Goal: Information Seeking & Learning: Learn about a topic

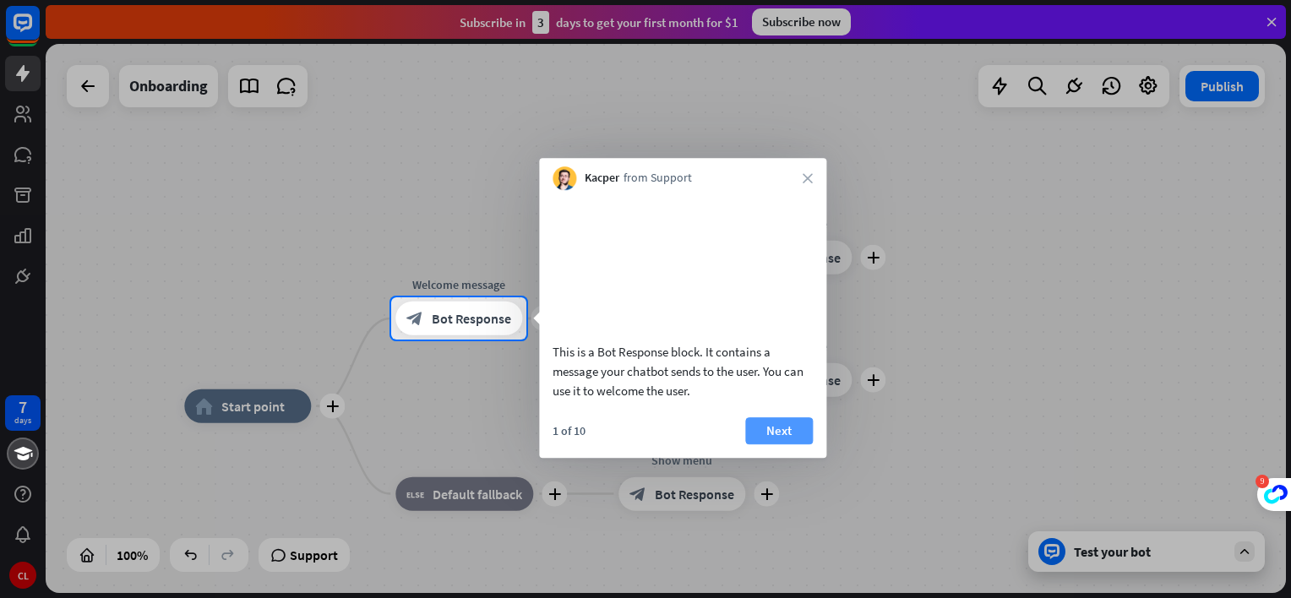
click at [771, 444] on button "Next" at bounding box center [779, 430] width 68 height 27
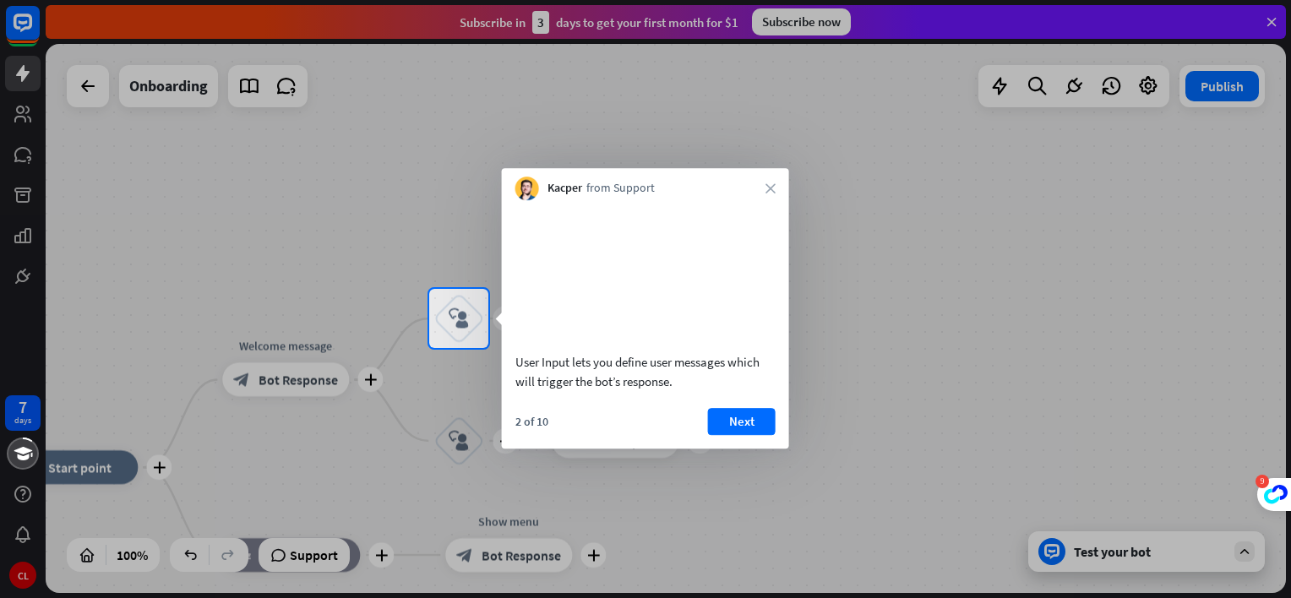
drag, startPoint x: 672, startPoint y: 405, endPoint x: 531, endPoint y: 381, distance: 142.2
click at [531, 381] on div "User Input lets you define user messages which will trigger the bot’s response." at bounding box center [645, 371] width 260 height 39
drag, startPoint x: 516, startPoint y: 379, endPoint x: 677, endPoint y: 407, distance: 163.0
click at [677, 391] on div "User Input lets you define user messages which will trigger the bot’s response." at bounding box center [645, 371] width 260 height 39
click at [751, 435] on button "Next" at bounding box center [742, 421] width 68 height 27
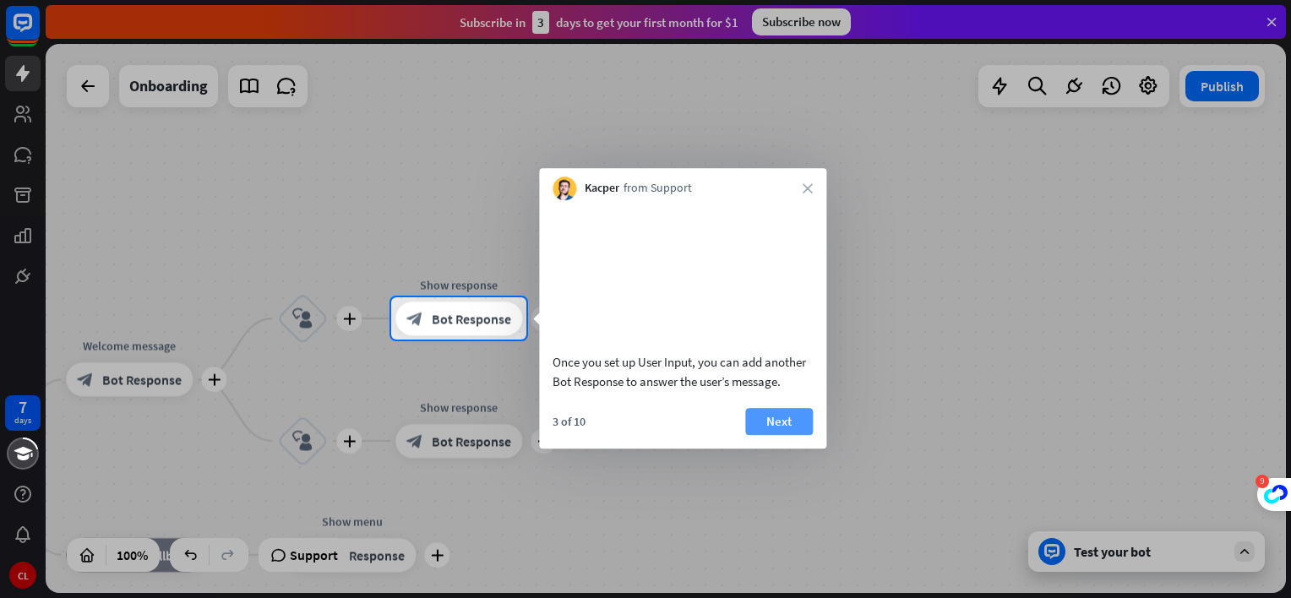
click at [783, 435] on button "Next" at bounding box center [779, 421] width 68 height 27
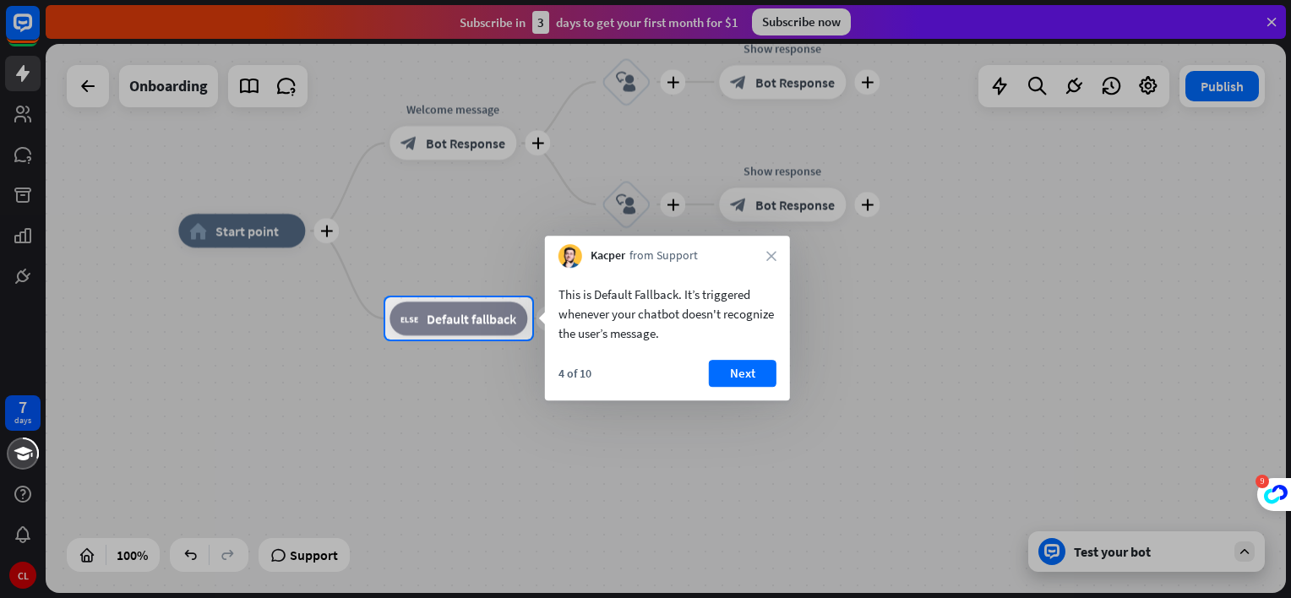
drag, startPoint x: 676, startPoint y: 294, endPoint x: 636, endPoint y: 293, distance: 39.7
click at [636, 293] on div "This is Default Fallback. It’s triggered whenever your chatbot doesn't recogniz…" at bounding box center [668, 314] width 218 height 58
click at [750, 376] on button "Next" at bounding box center [743, 373] width 68 height 27
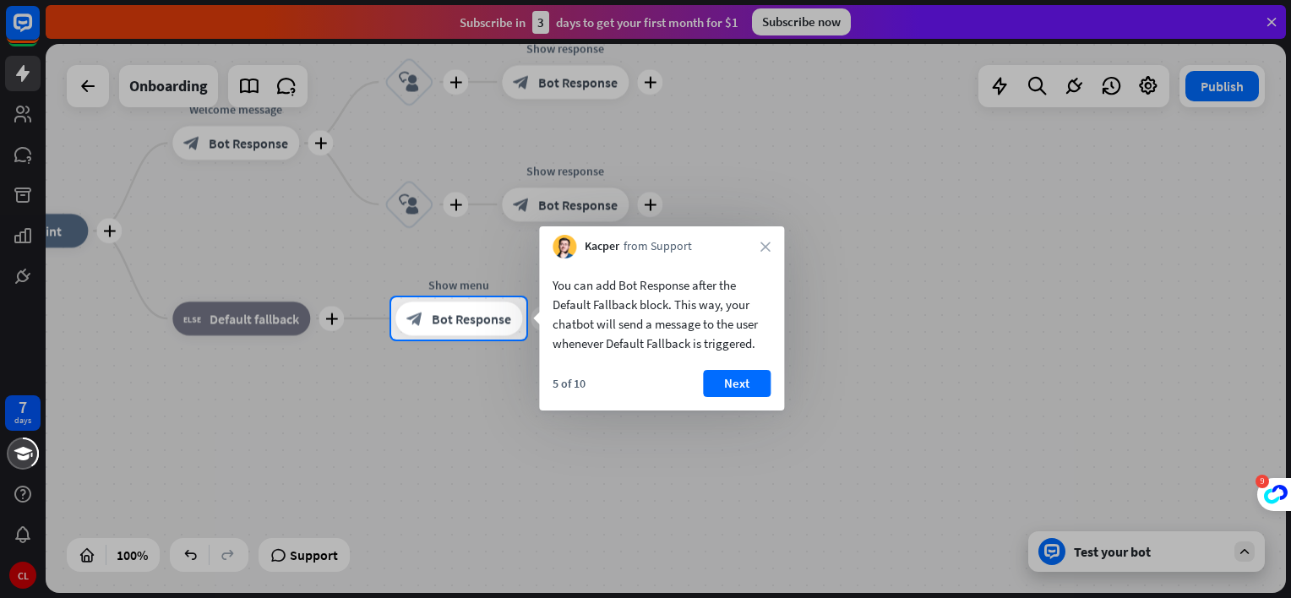
drag, startPoint x: 705, startPoint y: 345, endPoint x: 756, endPoint y: 342, distance: 51.6
click at [744, 344] on div "You can add Bot Response after the Default Fallback block. This way, your chatb…" at bounding box center [662, 314] width 218 height 78
click at [730, 383] on button "Next" at bounding box center [737, 383] width 68 height 27
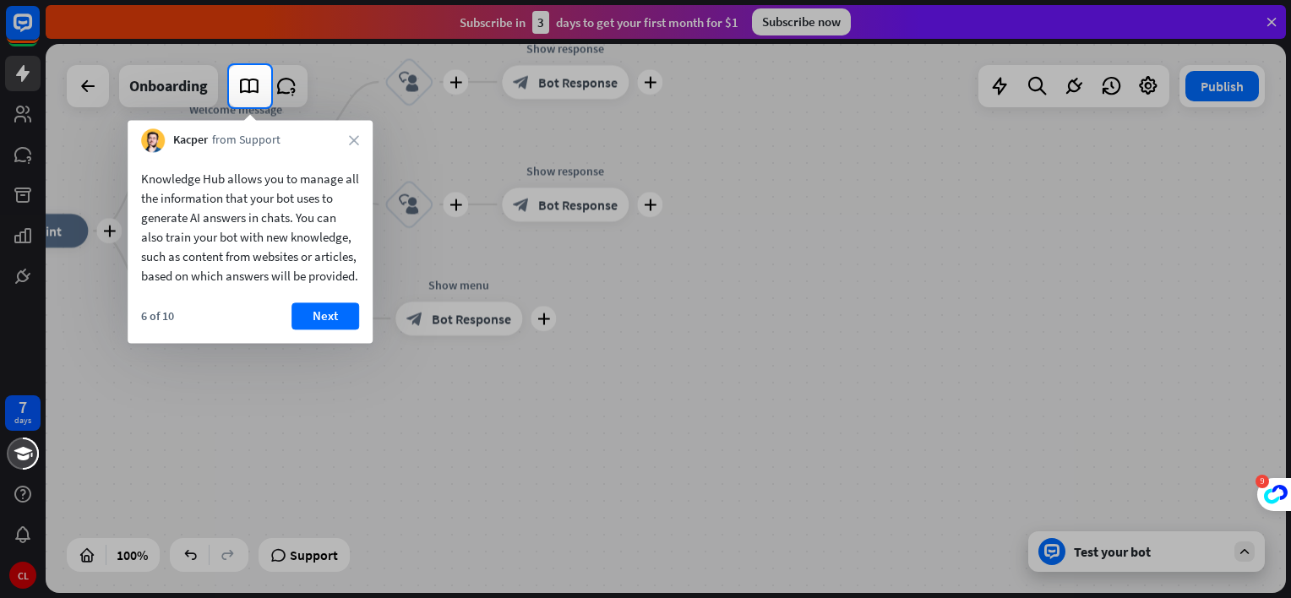
drag, startPoint x: 183, startPoint y: 257, endPoint x: 210, endPoint y: 256, distance: 27.1
click at [199, 257] on div "Knowledge Hub allows you to manage all the information that your bot uses to ge…" at bounding box center [250, 227] width 218 height 117
click at [335, 330] on button "Next" at bounding box center [326, 316] width 68 height 27
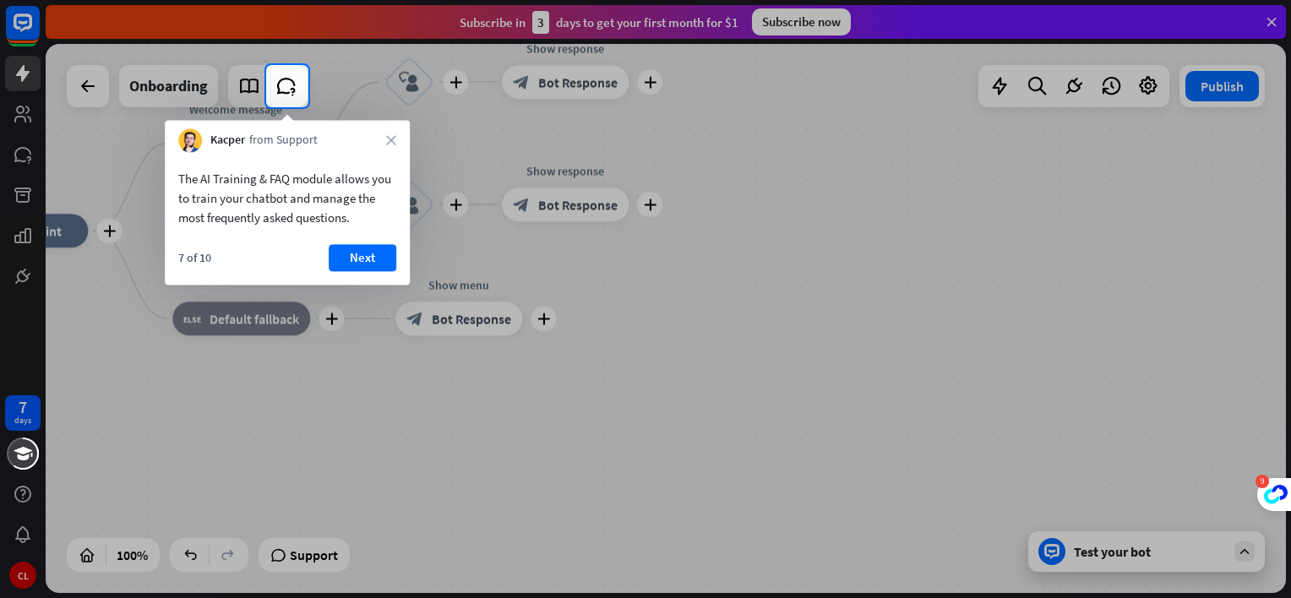
drag, startPoint x: 204, startPoint y: 216, endPoint x: 259, endPoint y: 216, distance: 54.9
click at [259, 216] on div "The AI Training & FAQ module allows you to train your chatbot and manage the mo…" at bounding box center [287, 198] width 218 height 58
click at [362, 253] on button "Next" at bounding box center [363, 257] width 68 height 27
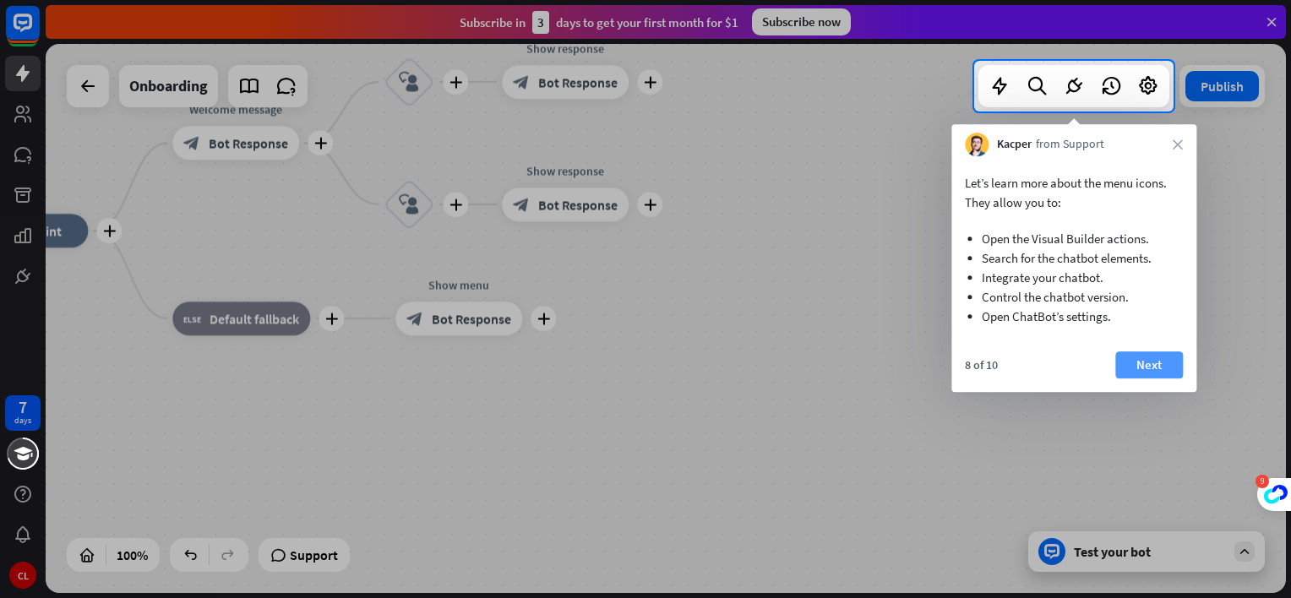
click at [1142, 370] on button "Next" at bounding box center [1149, 365] width 68 height 27
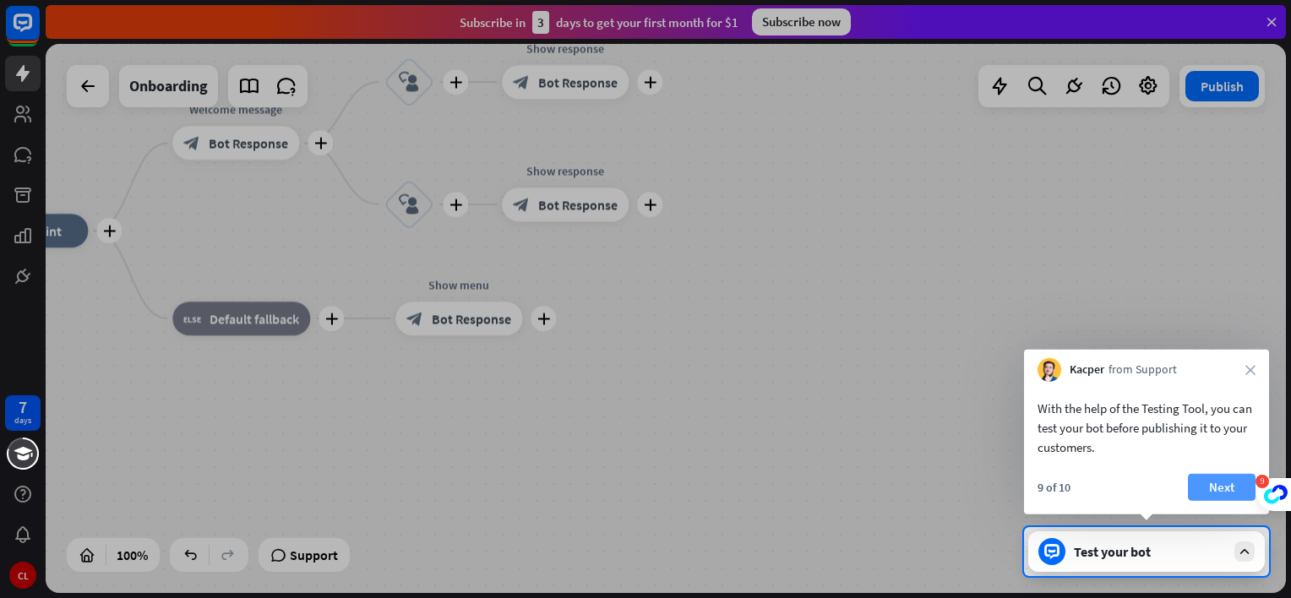
click at [1224, 491] on button "Next" at bounding box center [1222, 487] width 68 height 27
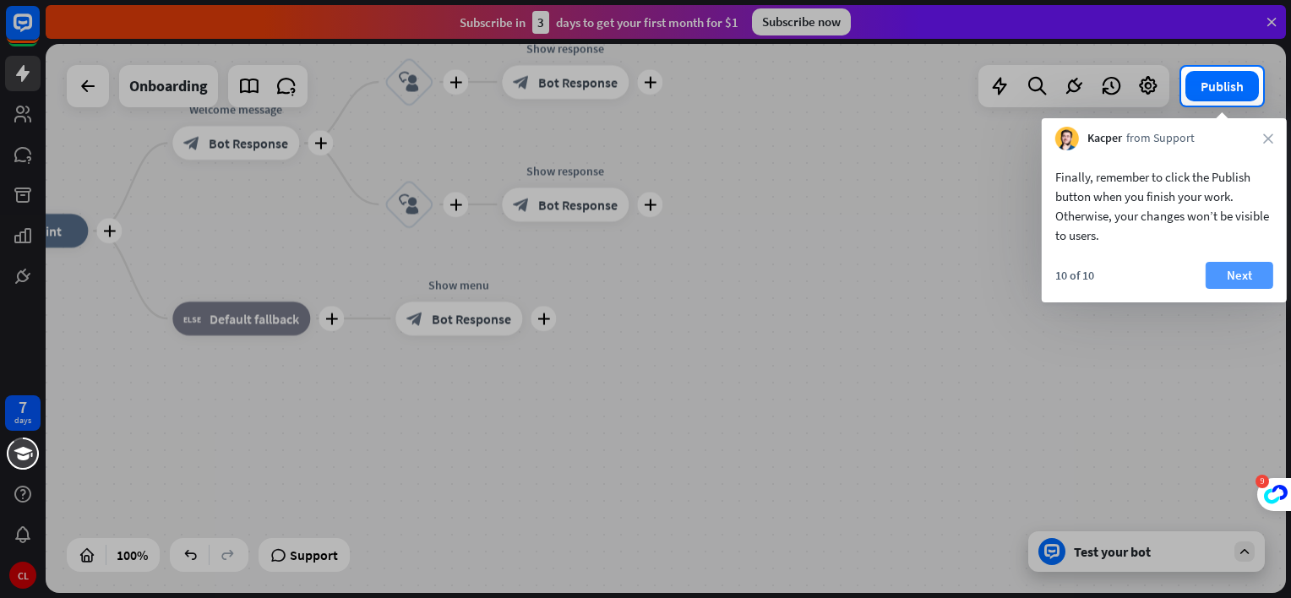
click at [1244, 275] on button "Next" at bounding box center [1240, 275] width 68 height 27
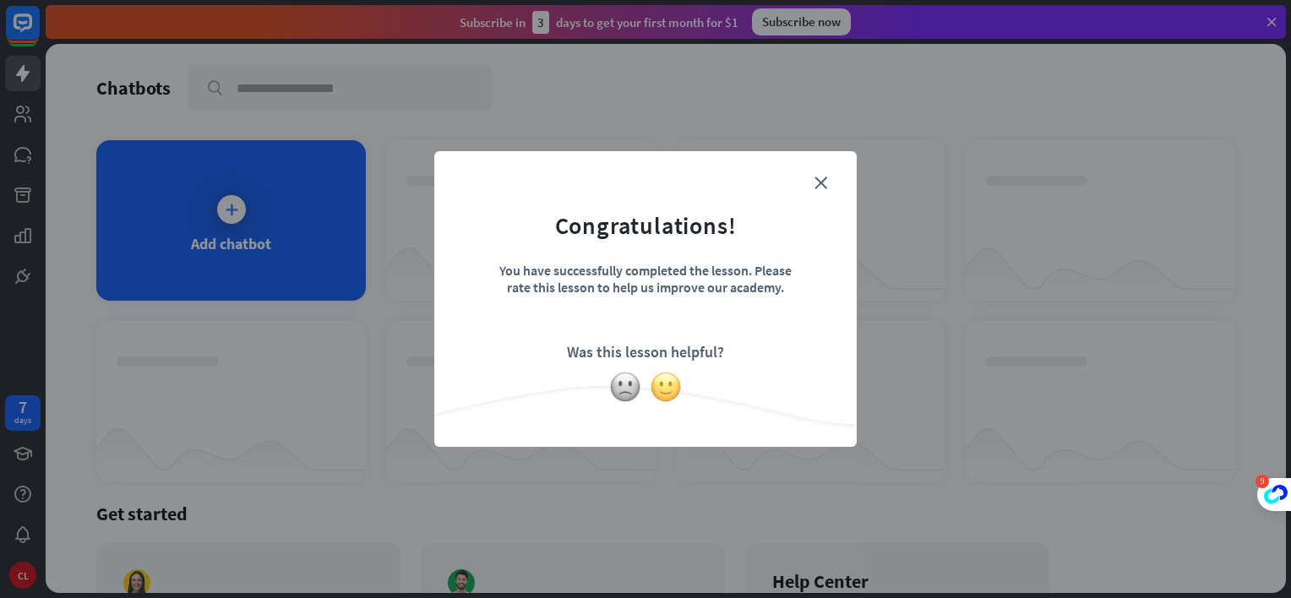
click at [662, 389] on img at bounding box center [666, 387] width 32 height 32
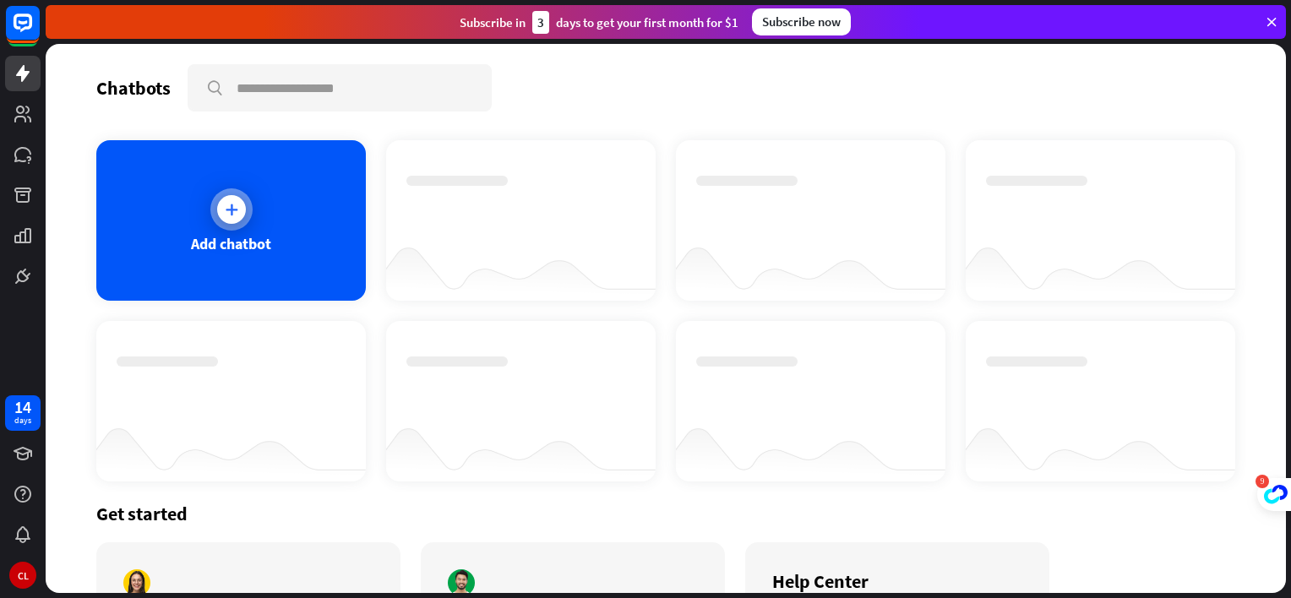
click at [234, 205] on icon at bounding box center [231, 209] width 17 height 17
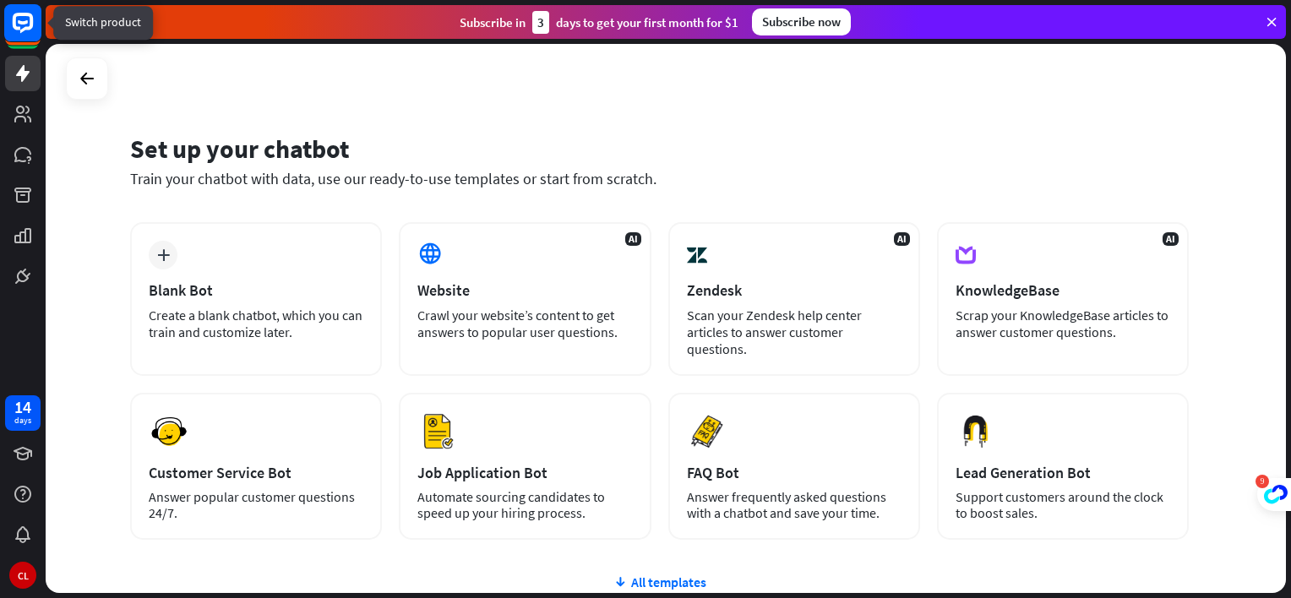
click at [25, 32] on rect at bounding box center [22, 22] width 37 height 37
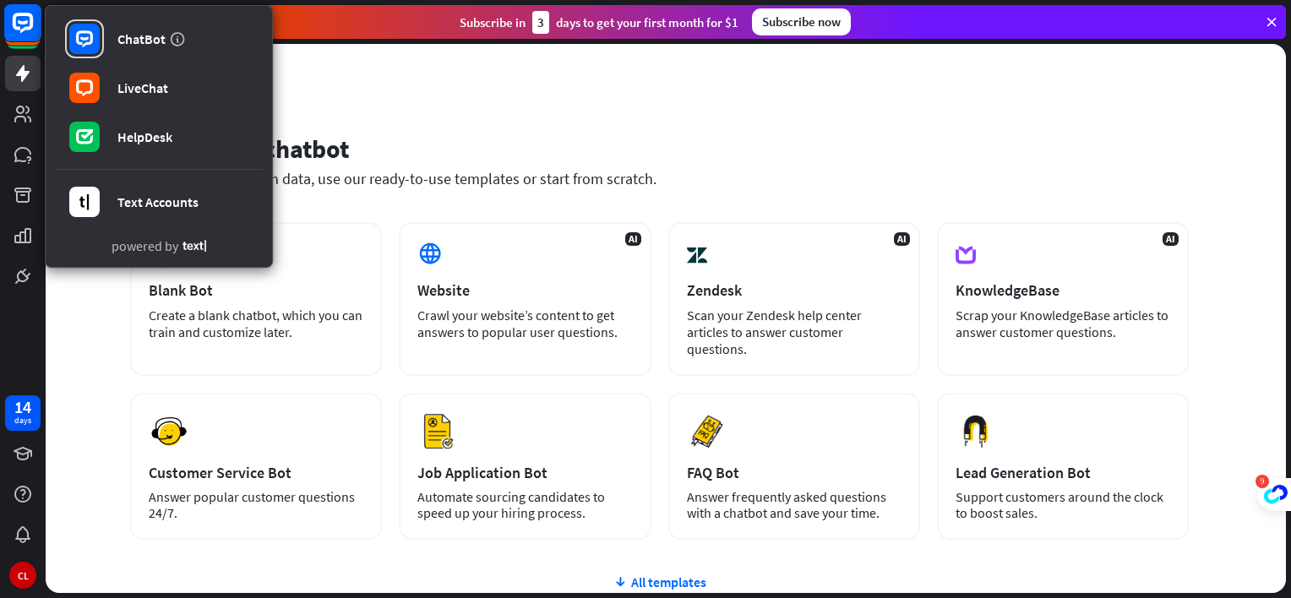
click at [25, 32] on rect at bounding box center [22, 22] width 37 height 37
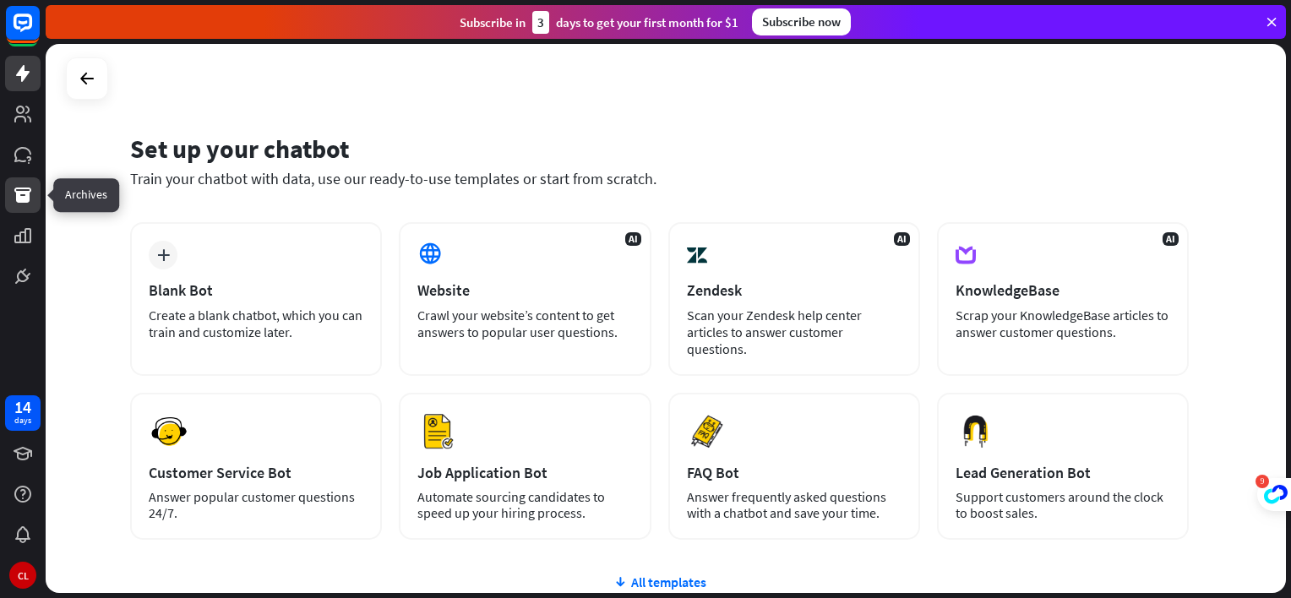
click at [22, 196] on icon at bounding box center [22, 195] width 17 height 15
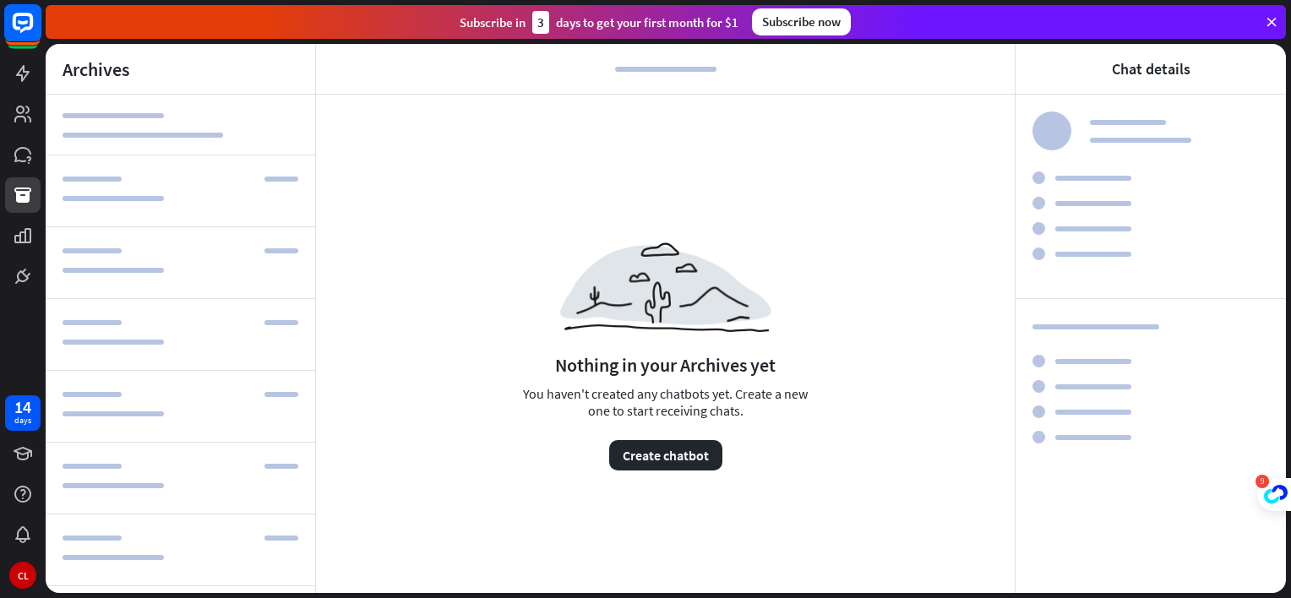
click at [24, 34] on rect at bounding box center [22, 22] width 37 height 37
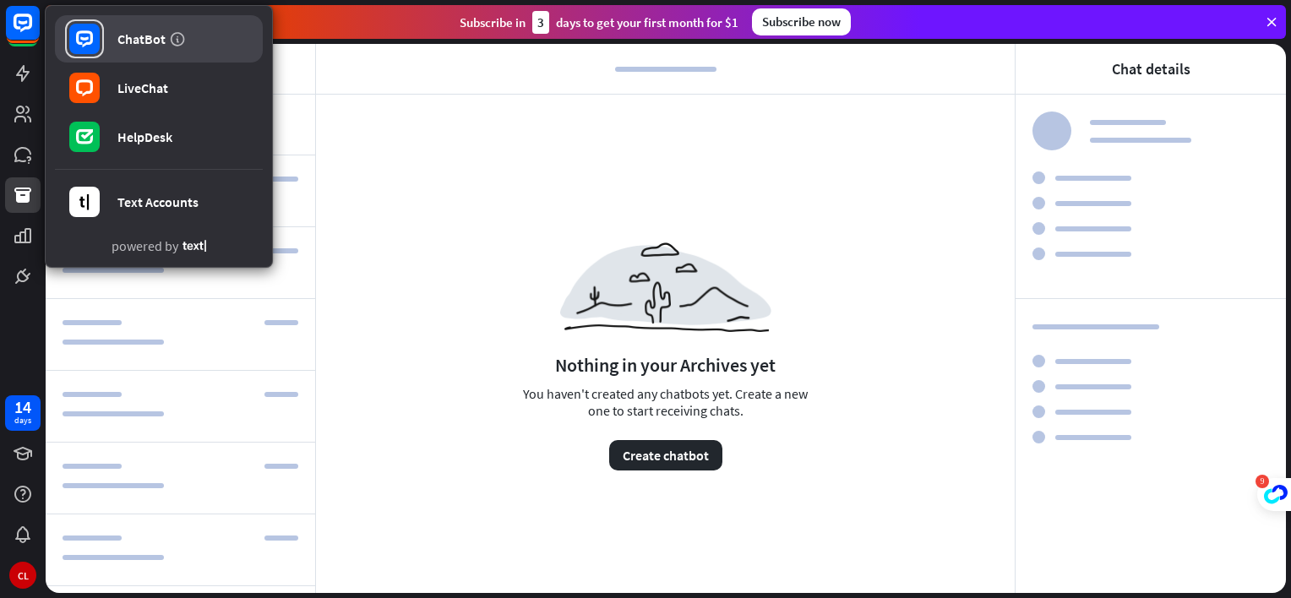
click at [76, 41] on icon at bounding box center [84, 38] width 17 height 17
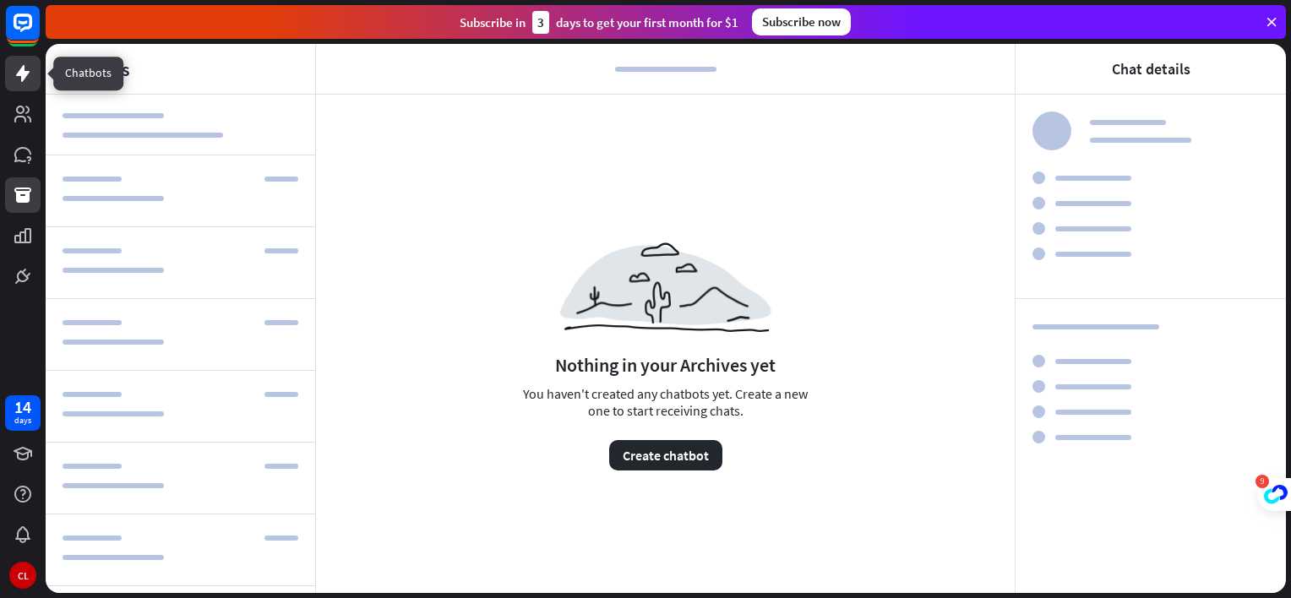
click at [22, 75] on icon at bounding box center [23, 73] width 14 height 17
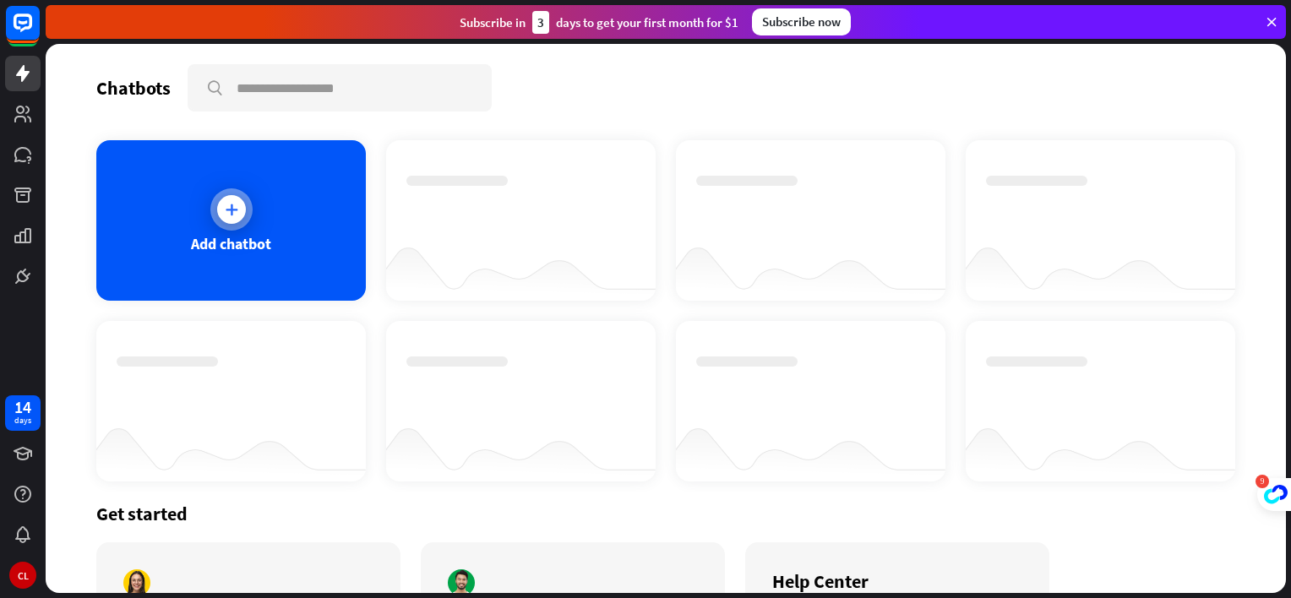
click at [247, 213] on div at bounding box center [231, 209] width 42 height 42
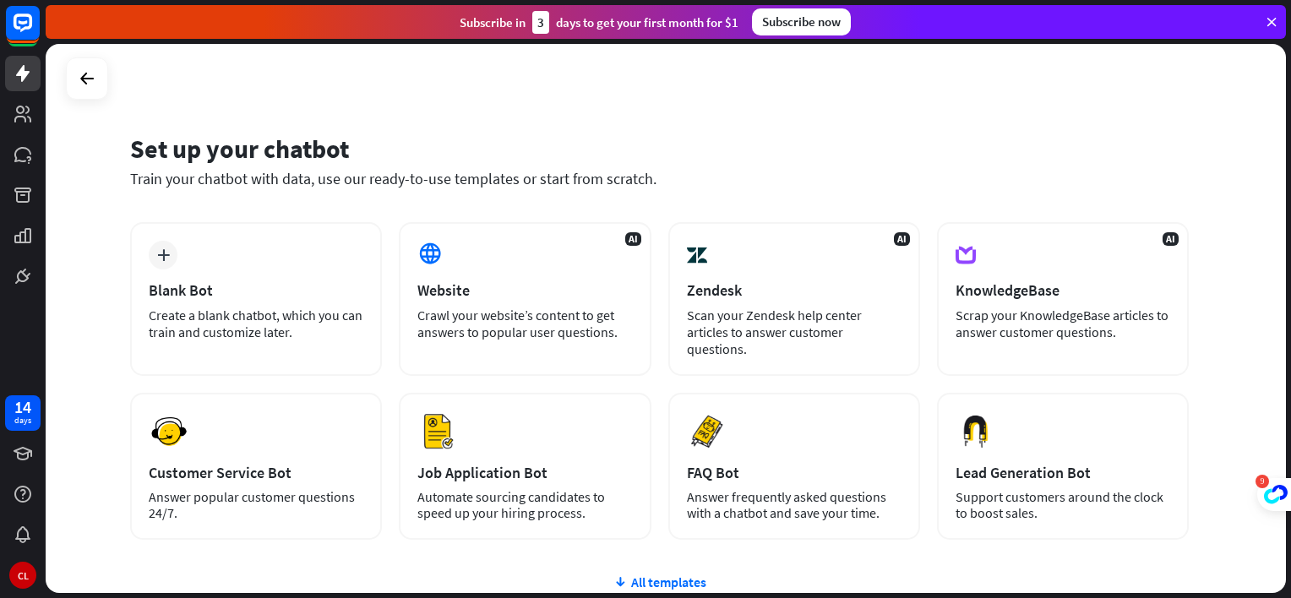
drag, startPoint x: 164, startPoint y: 184, endPoint x: 650, endPoint y: 187, distance: 485.9
click at [650, 187] on div "Train your chatbot with data, use our ready-to-use templates or start from scra…" at bounding box center [659, 178] width 1059 height 19
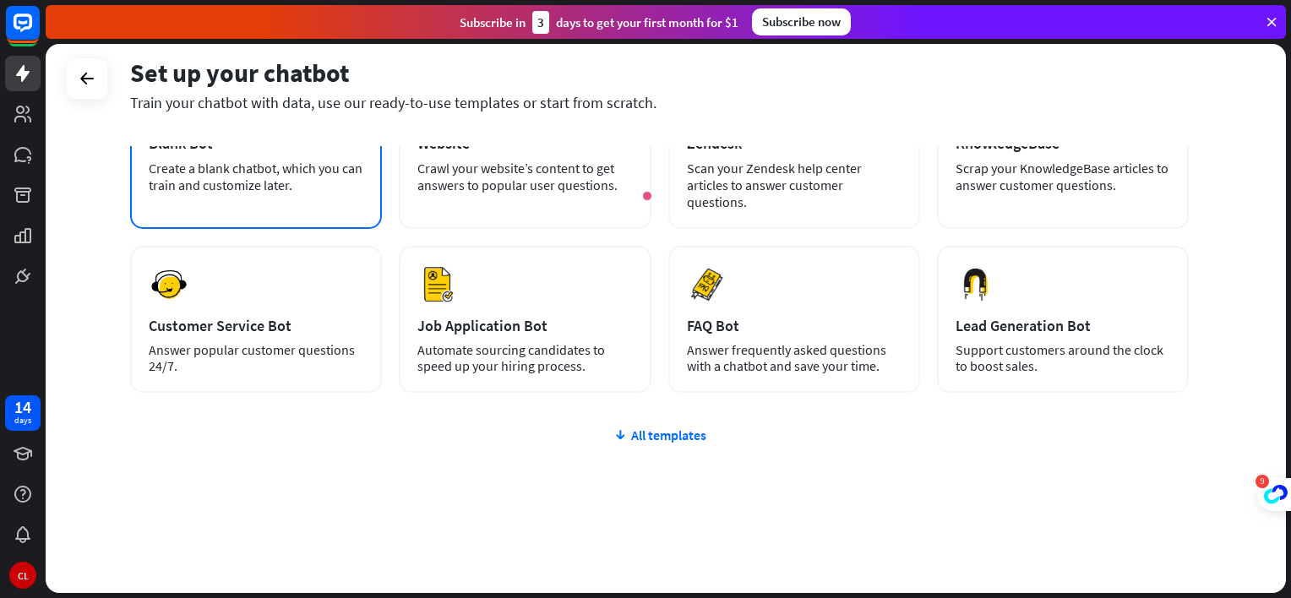
scroll to position [148, 0]
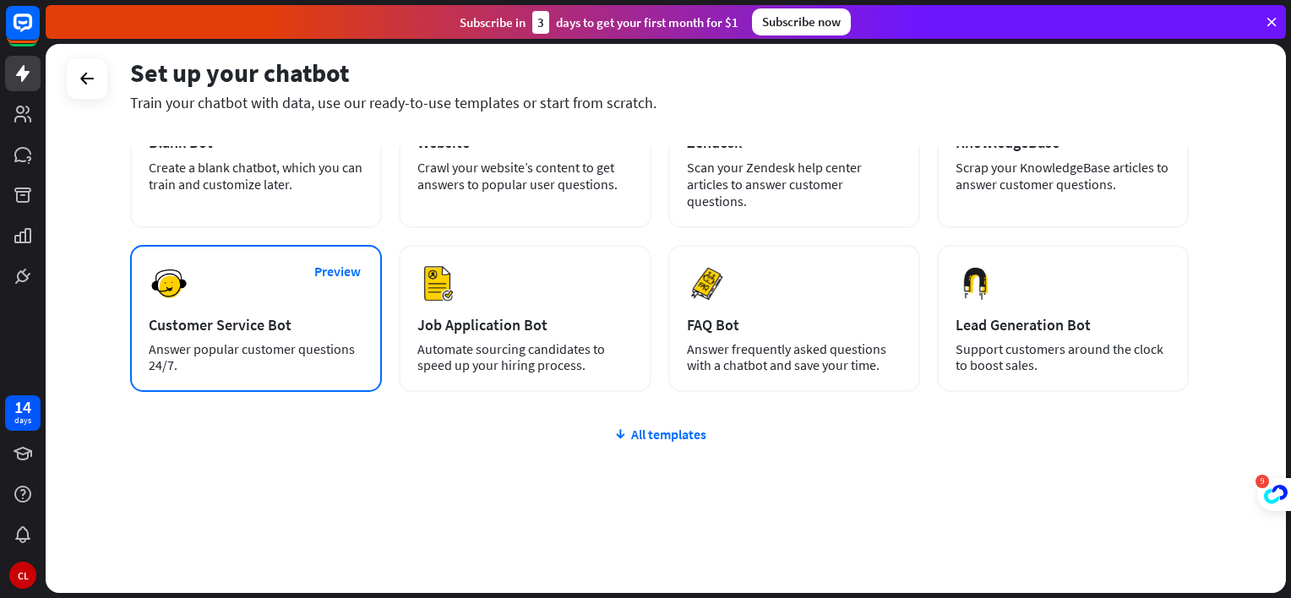
click at [287, 332] on div "Customer Service Bot" at bounding box center [256, 324] width 215 height 19
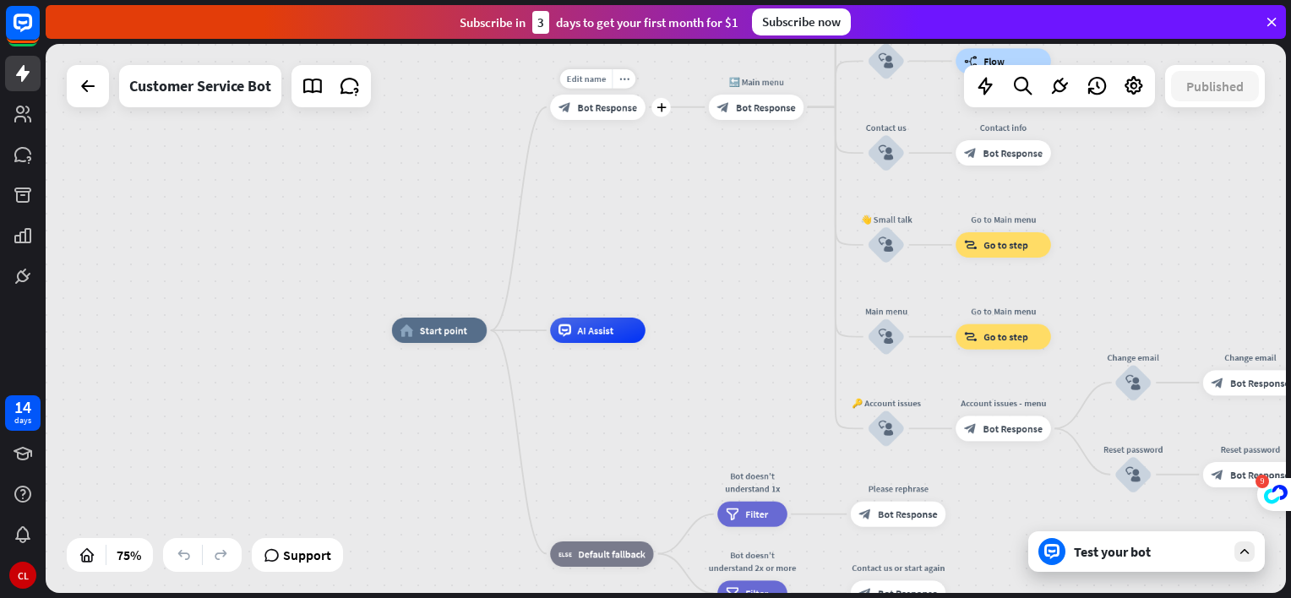
click at [615, 116] on div "block_bot_response Bot Response" at bounding box center [597, 107] width 95 height 25
